Goal: Check status: Check status

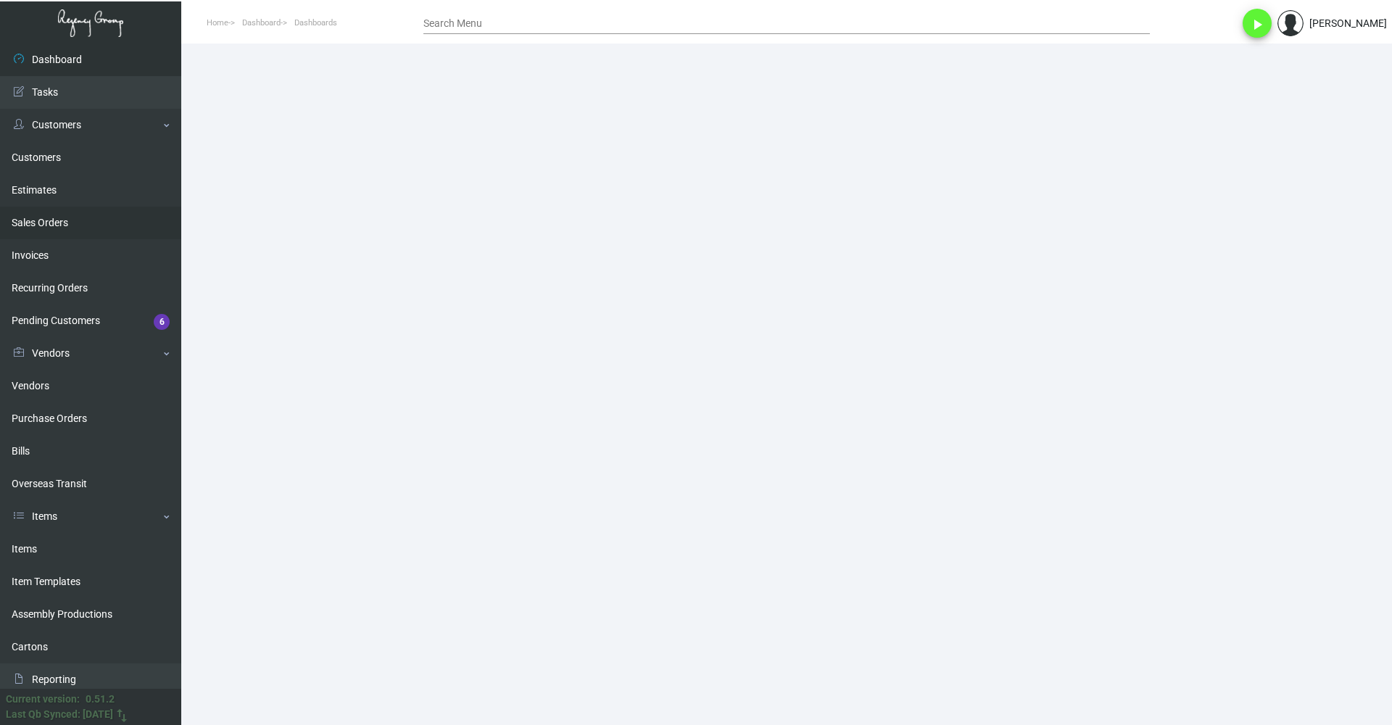
click at [85, 220] on link "Sales Orders" at bounding box center [90, 223] width 181 height 33
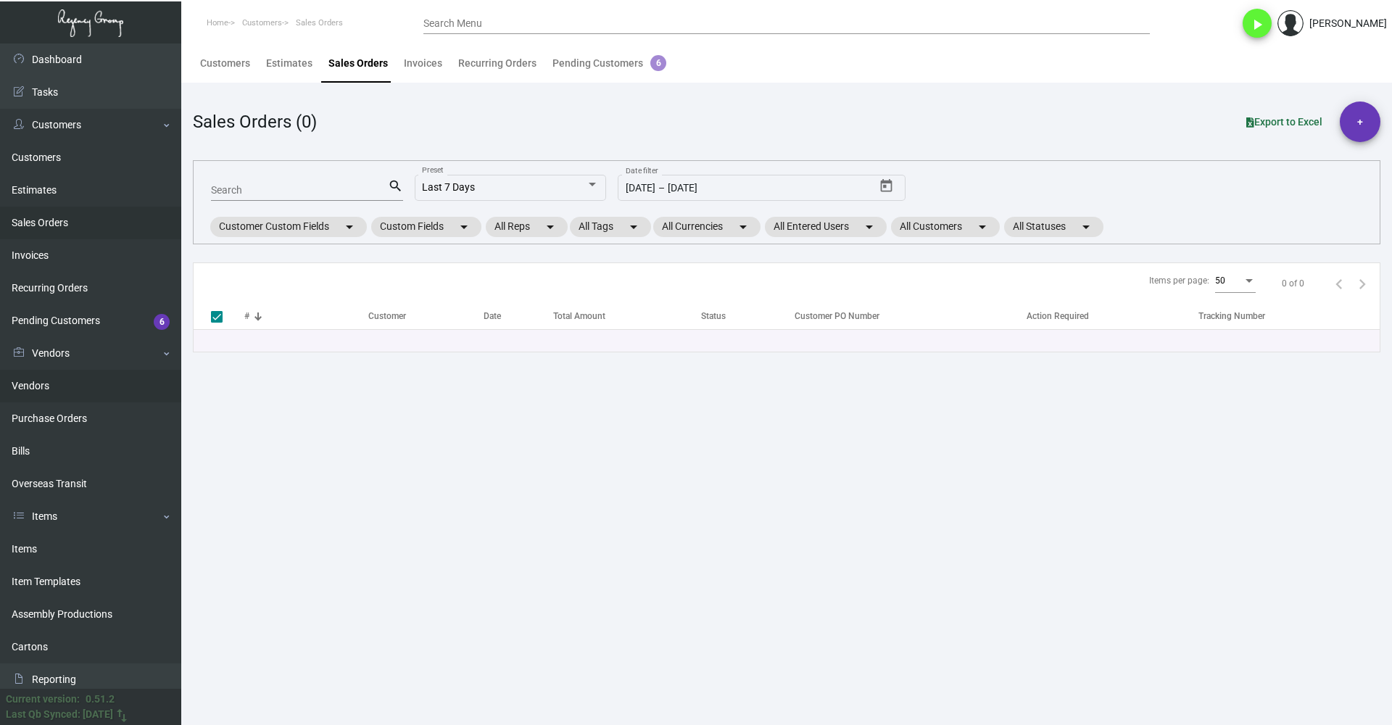
click at [86, 388] on link "Vendors" at bounding box center [90, 386] width 181 height 33
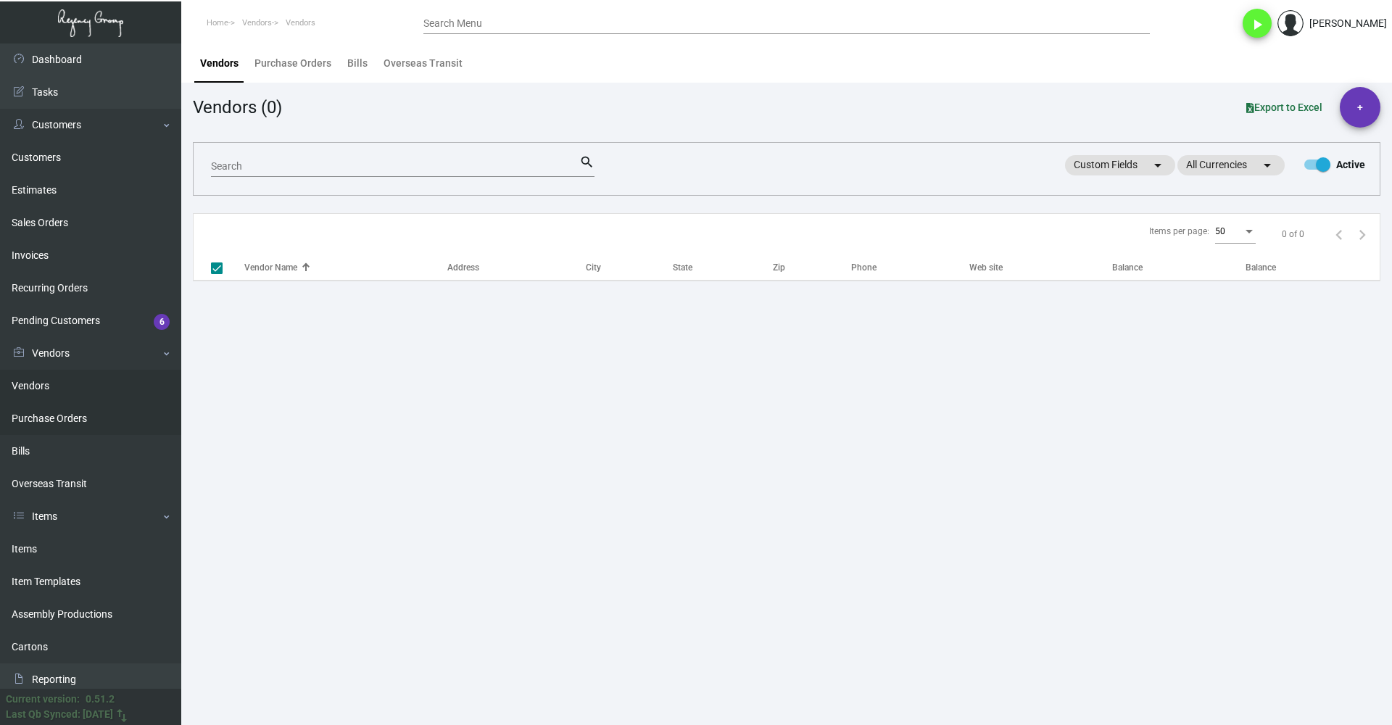
checkbox input "false"
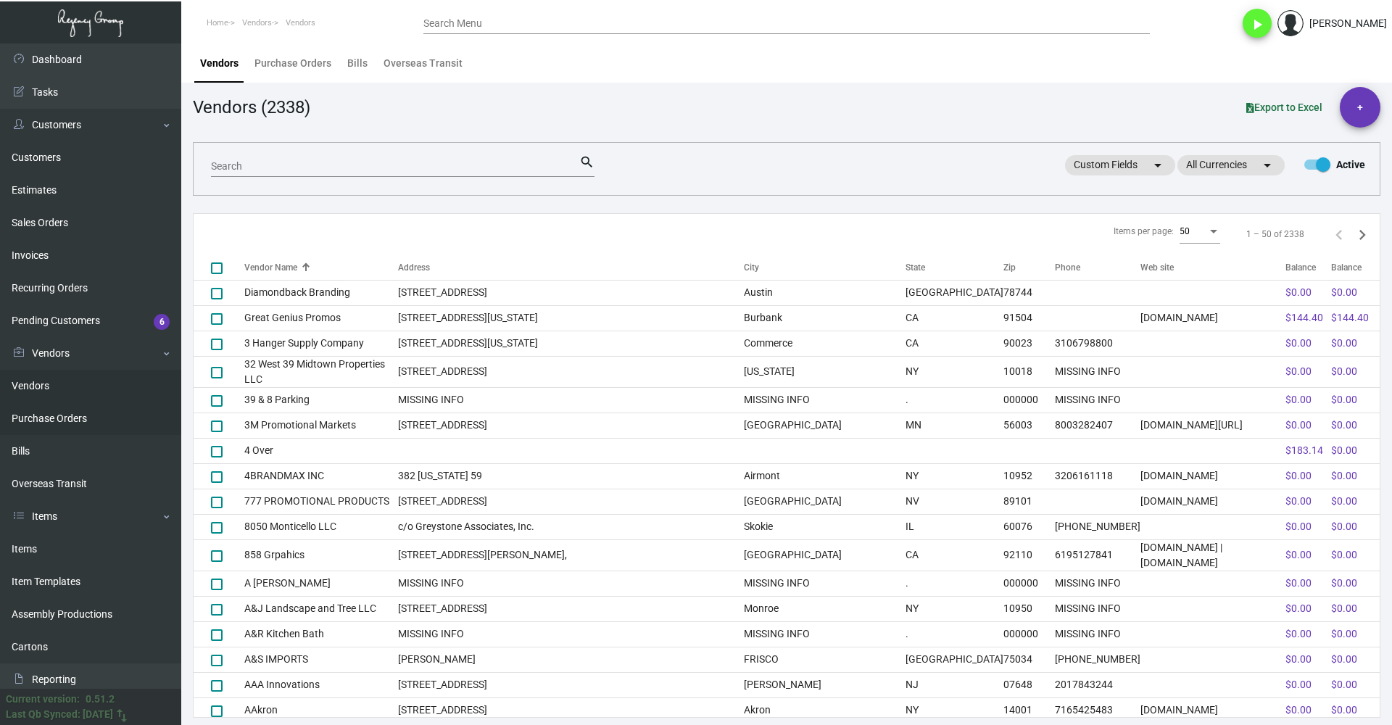
click at [107, 411] on link "Purchase Orders" at bounding box center [90, 418] width 181 height 33
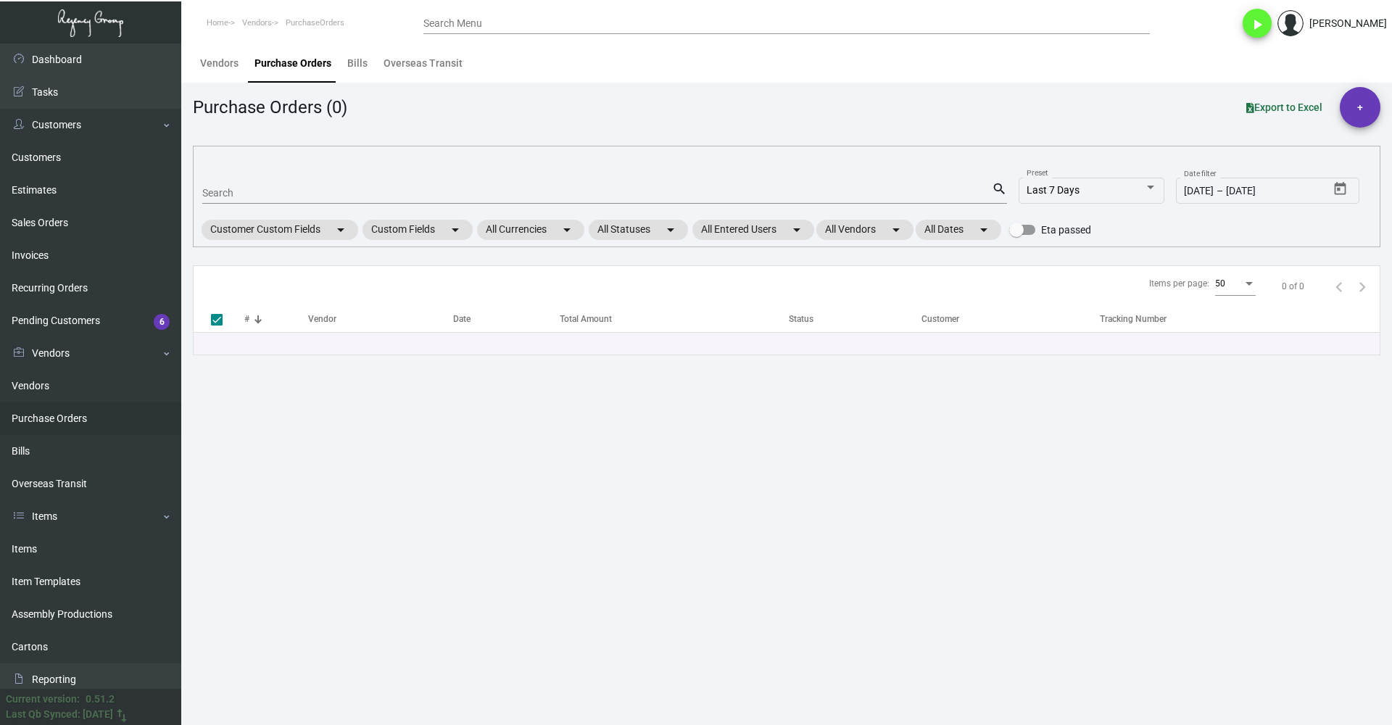
click at [307, 198] on input "Search" at bounding box center [597, 194] width 790 height 12
paste input "98959"
type input "98959"
checkbox input "false"
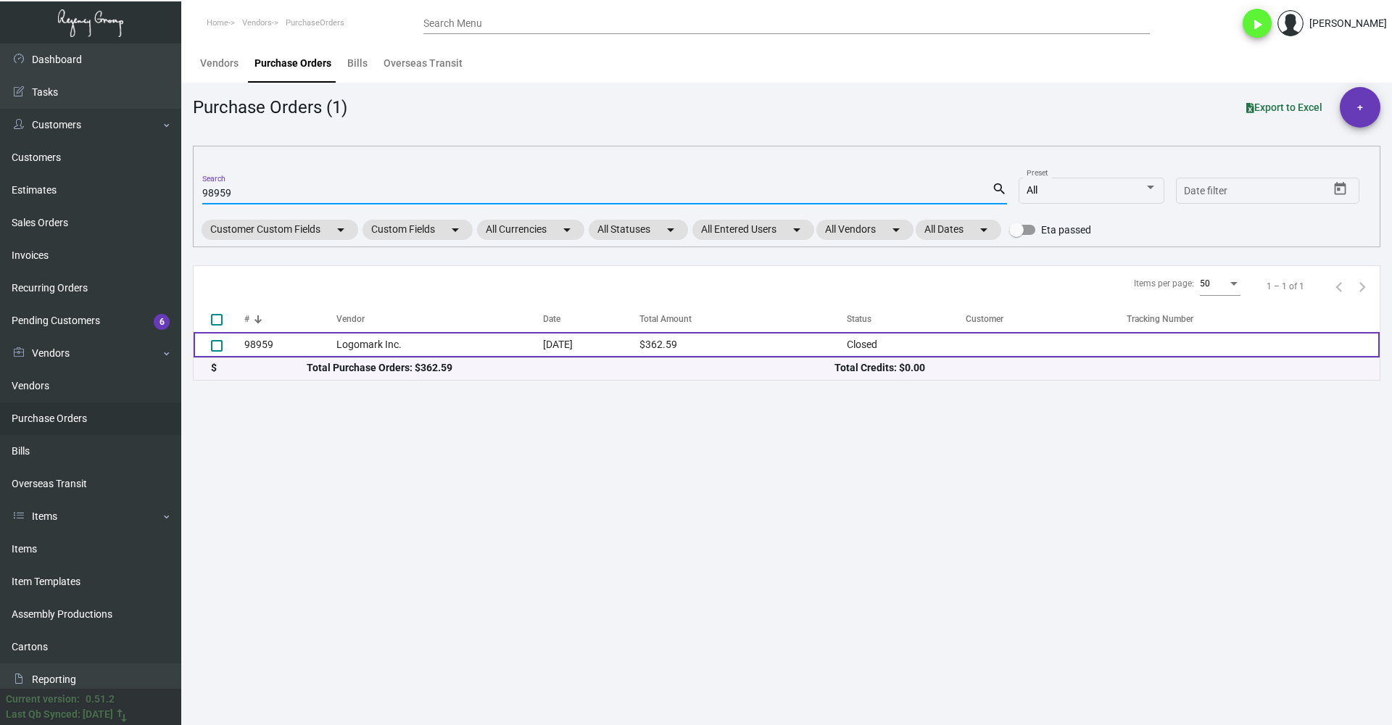
type input "98959"
click at [397, 342] on td "Logomark Inc." at bounding box center [439, 344] width 207 height 25
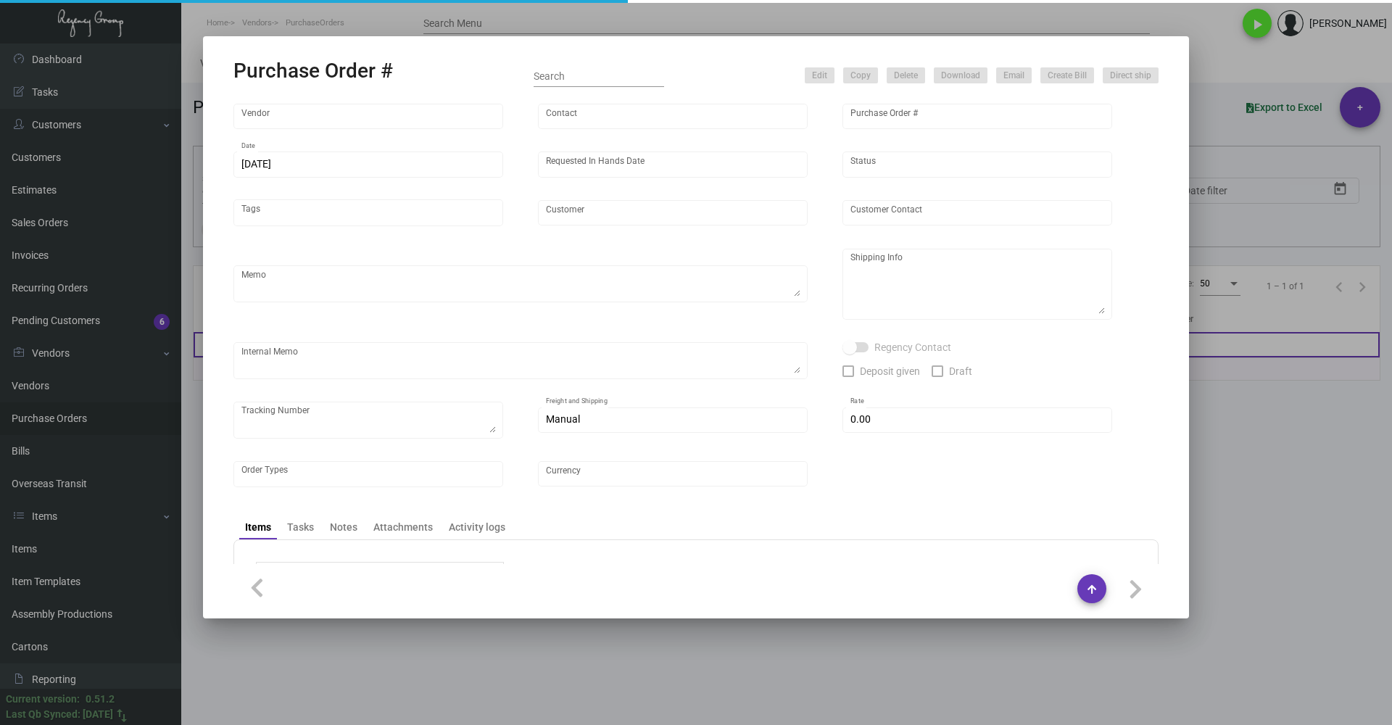
type input "Logomark Inc."
type input "[PERSON_NAME]"
type input "98959"
type input "[DATE]"
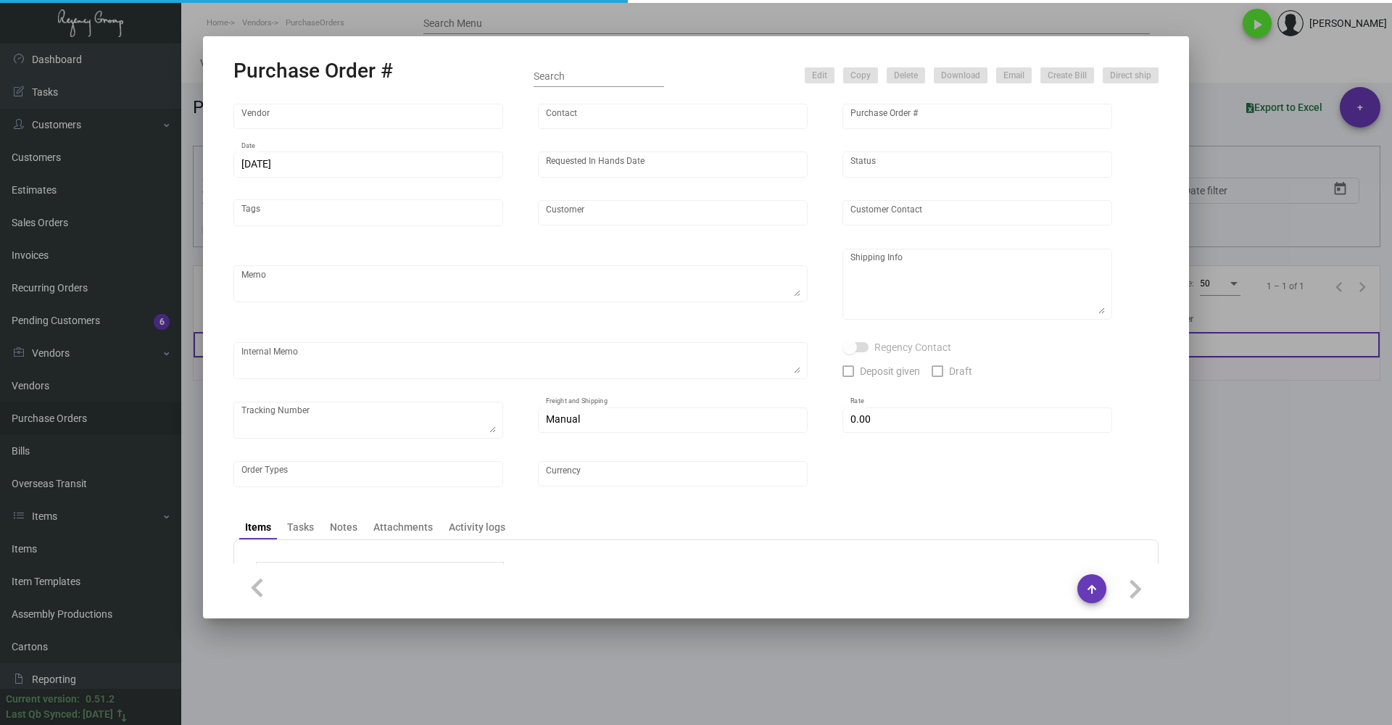
type textarea "Reorder - Purchase Order #94546 / When ready to ship, contact: [EMAIL_ADDRESS][…"
type textarea "Regency Group - Attn [PERSON_NAME] [STREET_ADDRESS][US_STATE] [PHONE_NUMBER]"
type textarea "Shipped from Logomark by UPS Ground Cost $37.26 to NY Office / Paid - Confirmat…"
checkbox input "true"
type input "$ 0.00"
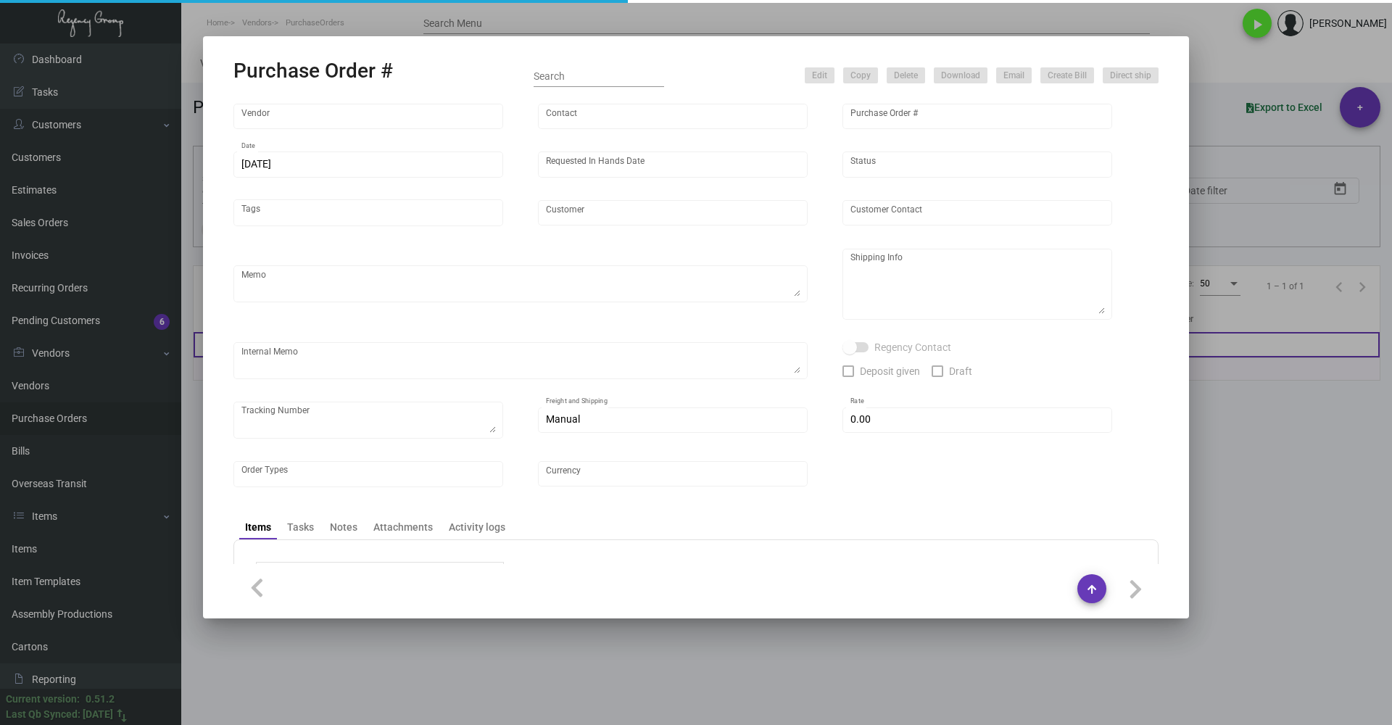
type input "United States Dollar $"
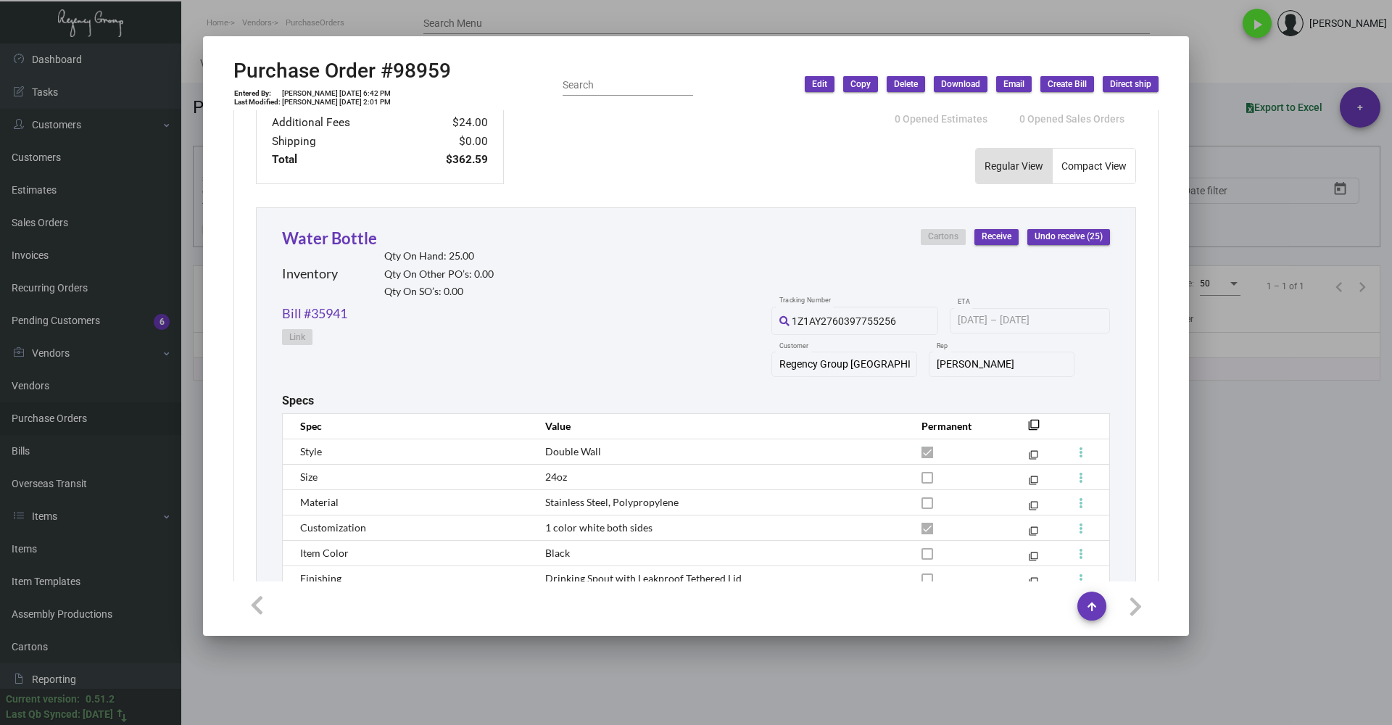
scroll to position [653, 0]
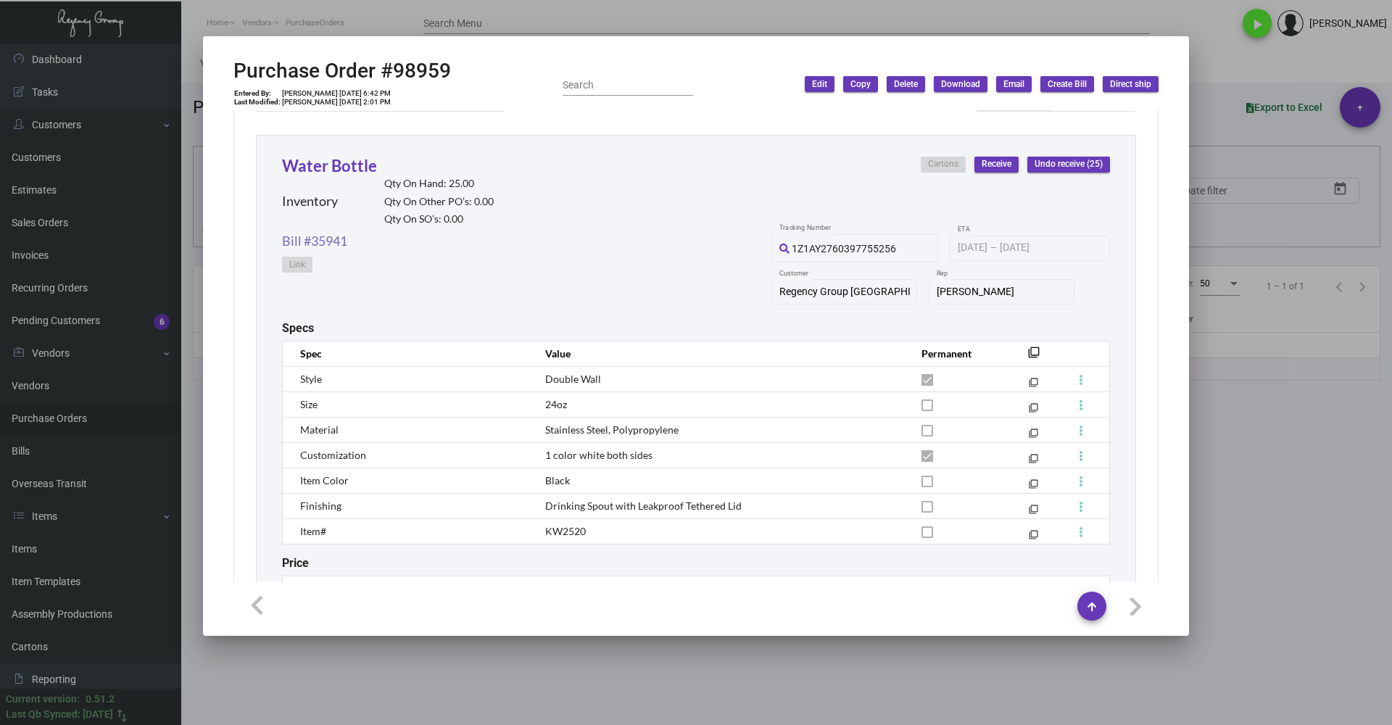
click at [330, 245] on link "Bill #35941" at bounding box center [314, 241] width 65 height 20
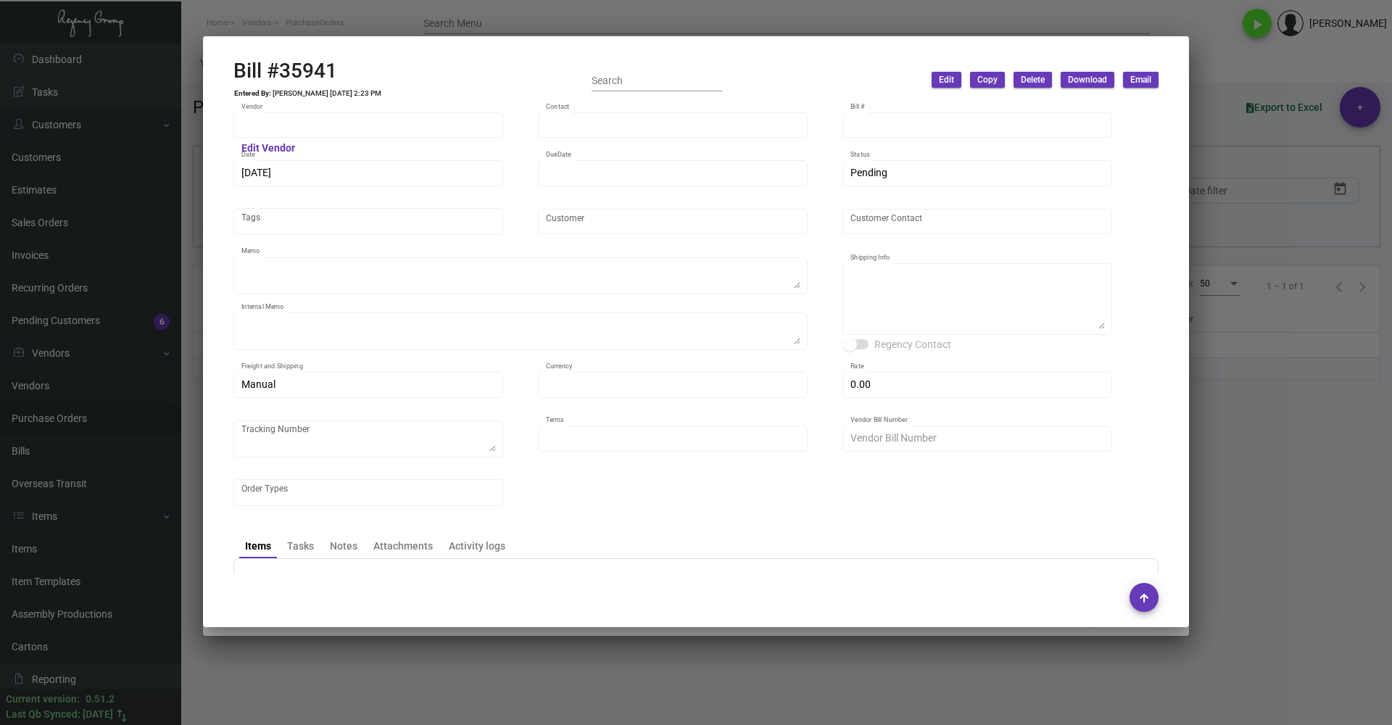
type input "Logomark Inc."
type input "[PERSON_NAME]"
type input "35941"
type input "[DATE]"
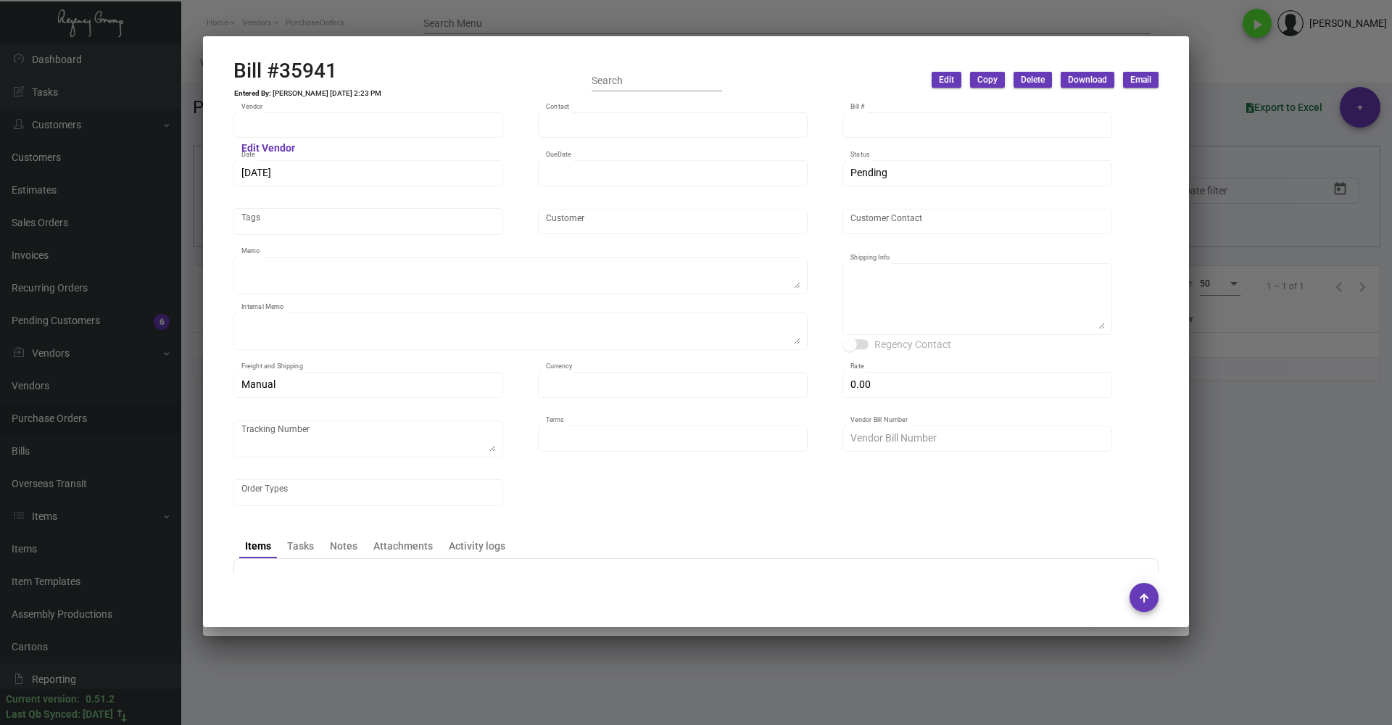
type textarea "Reorder - Purchase Order #94546 / When ready to ship, contact: [EMAIL_ADDRESS][…"
type textarea "Shipped from Logomark by UPS Ground Cost $37.26 to NY Office / Paid - Confirmat…"
type textarea "Regency Group - Attn [PERSON_NAME] [STREET_ADDRESS][US_STATE] [PHONE_NUMBER]"
type input "United States Dollar $"
type input "$ 0.00"
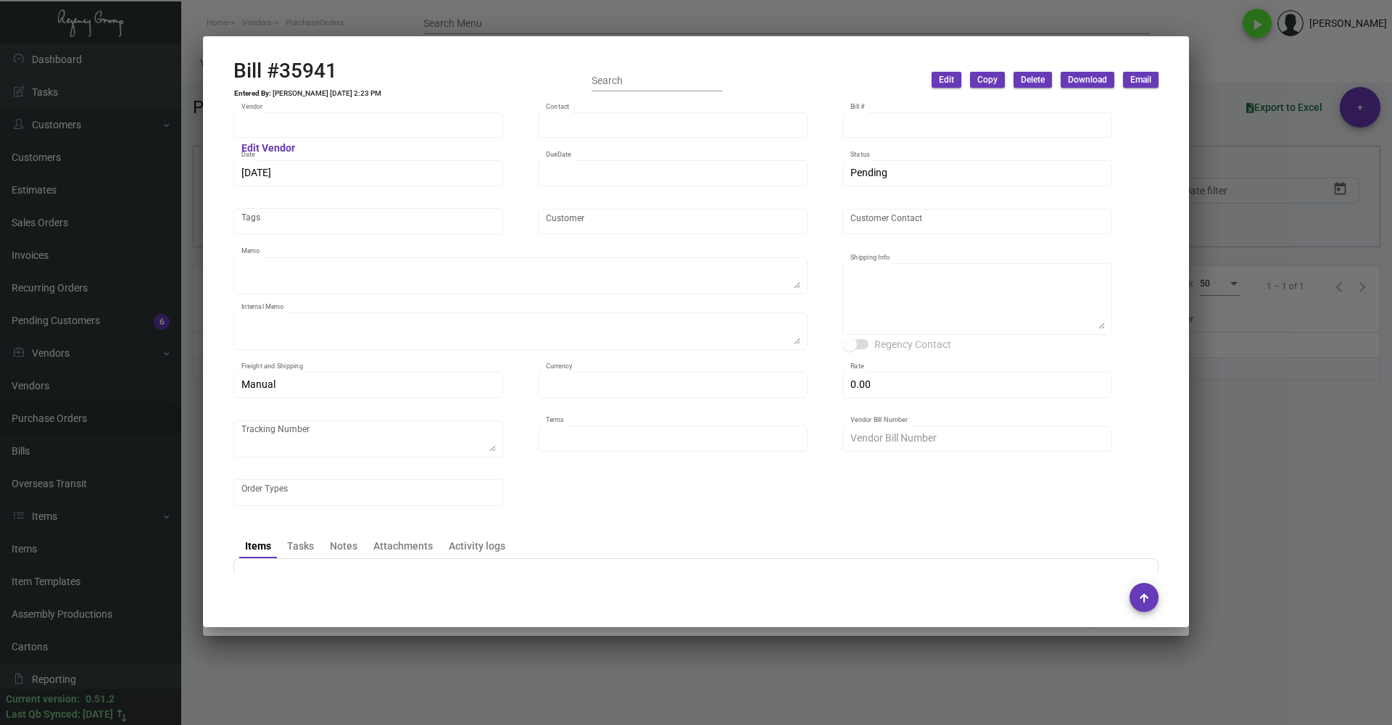
type input "Net 30"
type input "1376580"
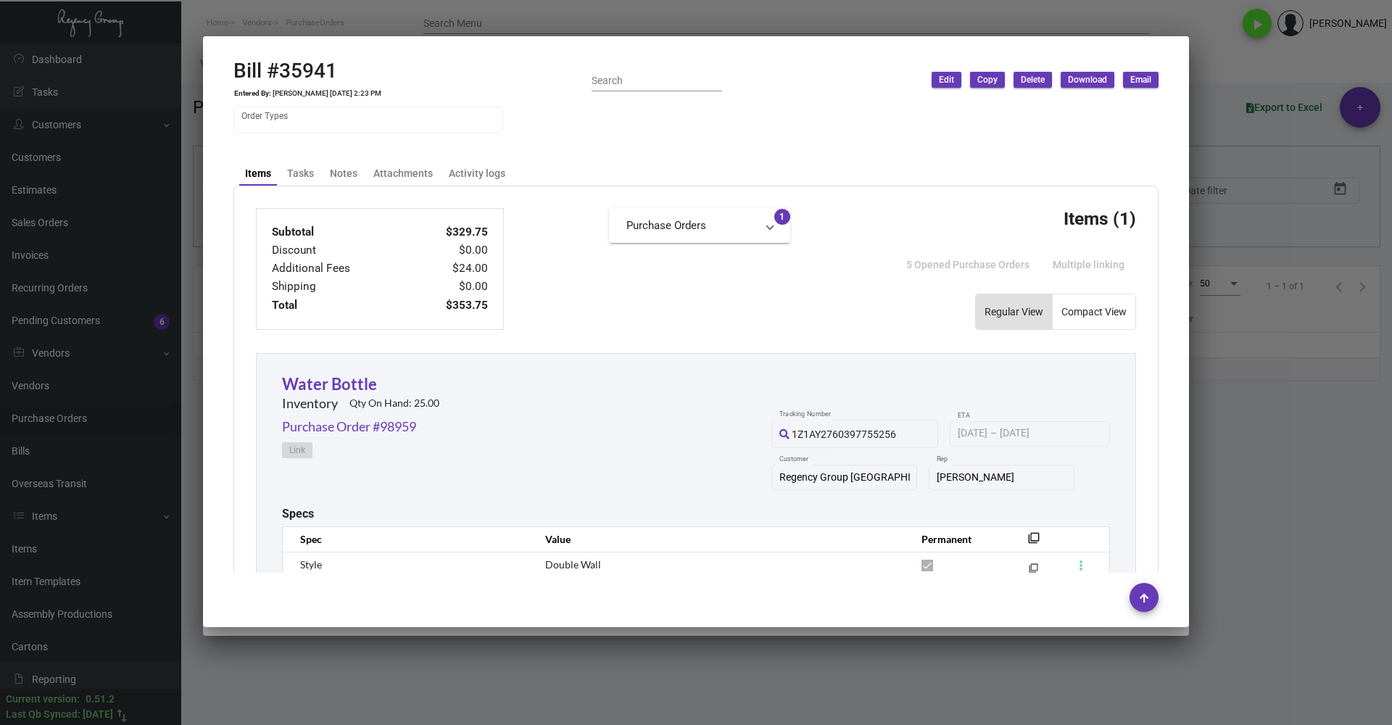
scroll to position [300, 0]
